Goal: Check status: Check status

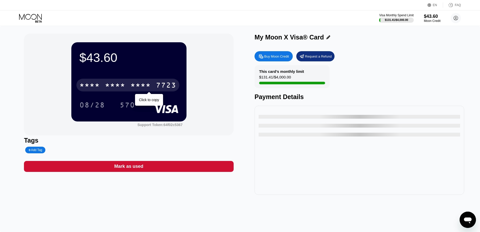
click at [108, 80] on div "* * * * * * * * * * * * 7723" at bounding box center [127, 85] width 103 height 13
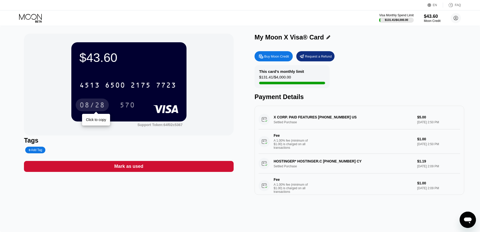
drag, startPoint x: 92, startPoint y: 108, endPoint x: 10, endPoint y: 129, distance: 83.8
click at [92, 108] on div "08/28" at bounding box center [91, 106] width 25 height 8
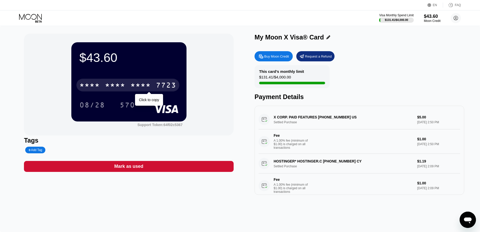
click at [144, 88] on div "* * * *" at bounding box center [140, 86] width 20 height 8
